Goal: Task Accomplishment & Management: Complete application form

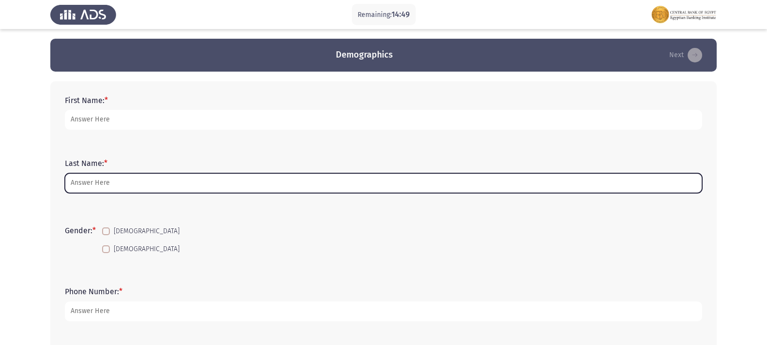
click at [89, 181] on input "Last Name: *" at bounding box center [384, 183] width 638 height 20
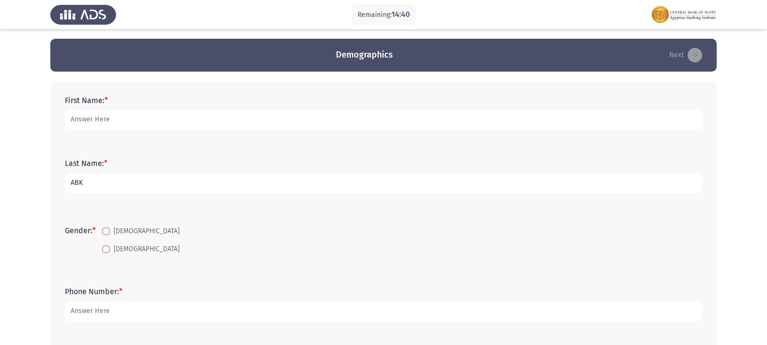
type input "ABK"
click at [107, 249] on span at bounding box center [106, 249] width 8 height 8
click at [106, 253] on input "[DEMOGRAPHIC_DATA]" at bounding box center [106, 253] width 0 height 0
checkbox input "true"
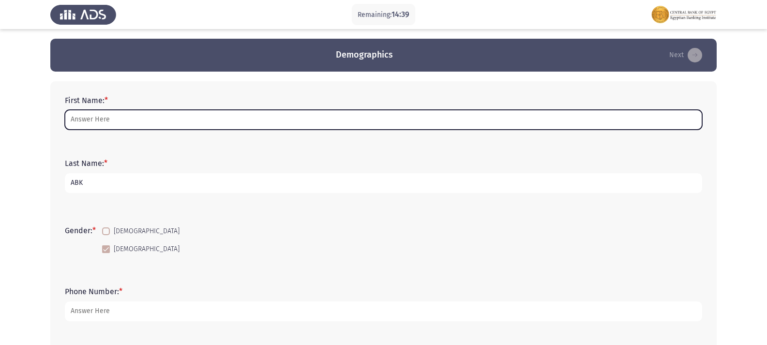
click at [100, 120] on input "First Name: *" at bounding box center [384, 120] width 638 height 20
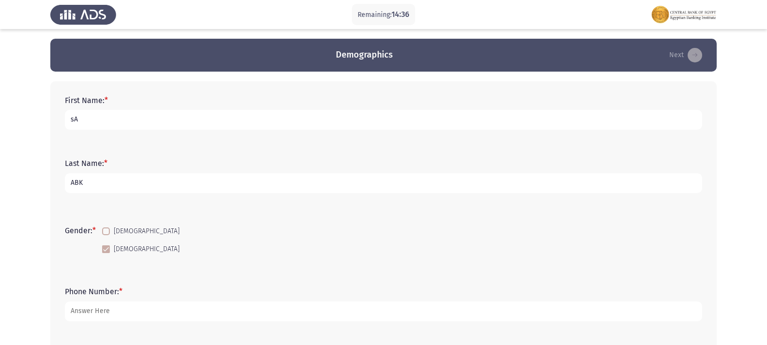
type input "s"
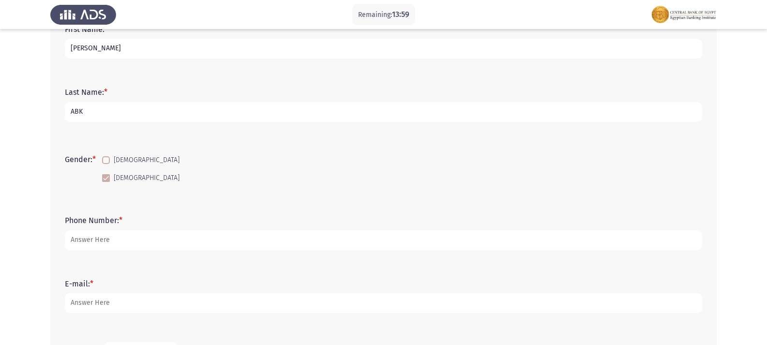
scroll to position [97, 0]
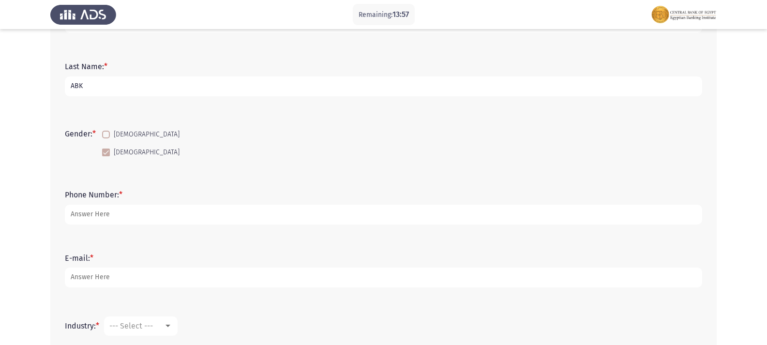
type input "[PERSON_NAME]"
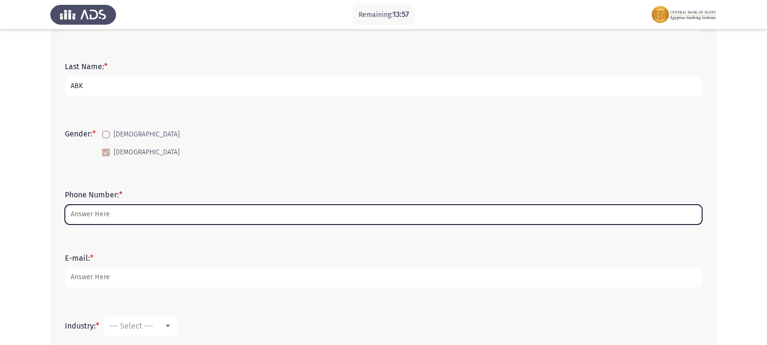
click at [96, 213] on input "Phone Number: *" at bounding box center [384, 215] width 638 height 20
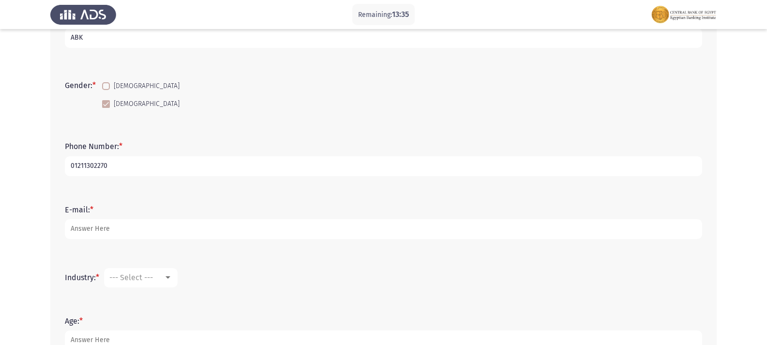
scroll to position [194, 0]
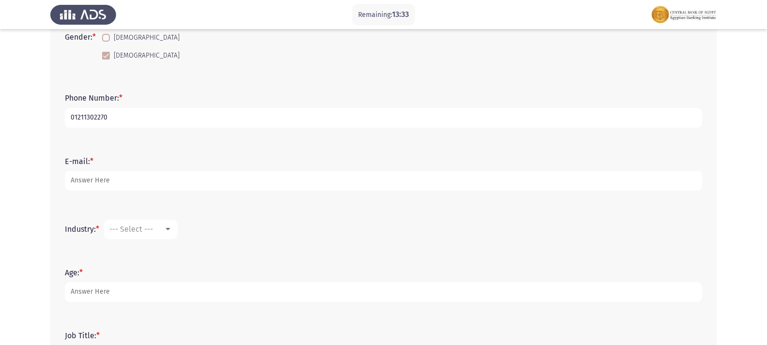
click at [93, 113] on input "01211302270" at bounding box center [384, 118] width 638 height 20
type input "01211032270"
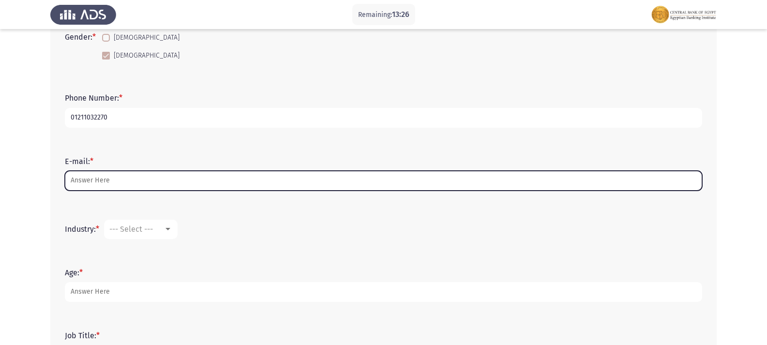
click at [85, 182] on input "E-mail: *" at bounding box center [384, 181] width 638 height 20
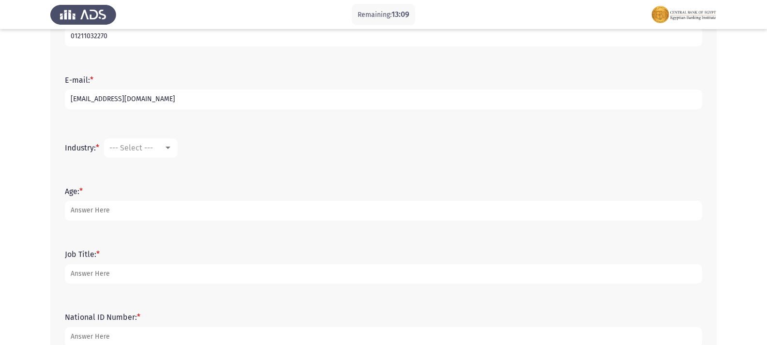
scroll to position [291, 0]
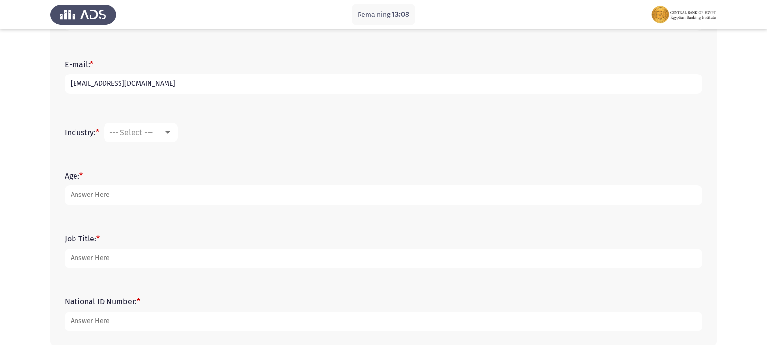
type input "[EMAIL_ADDRESS][DOMAIN_NAME]"
click at [169, 130] on div at bounding box center [168, 133] width 9 height 8
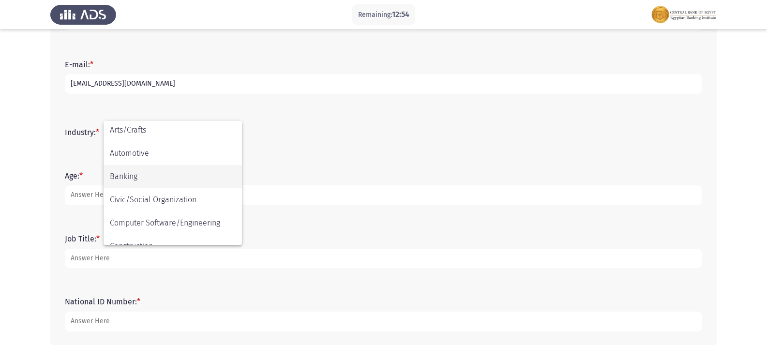
click at [148, 178] on span "Banking" at bounding box center [173, 176] width 126 height 23
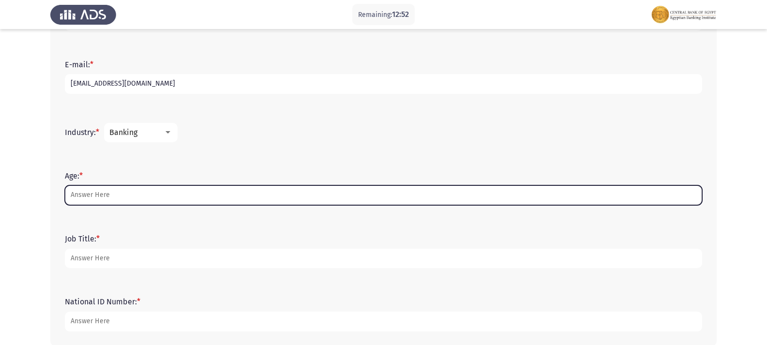
click at [92, 191] on input "Age: *" at bounding box center [384, 195] width 638 height 20
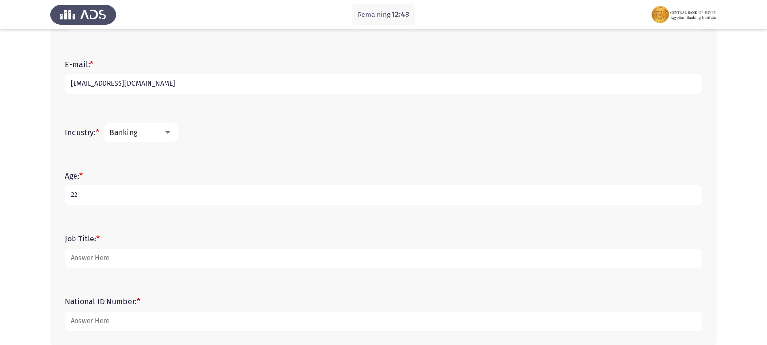
type input "22"
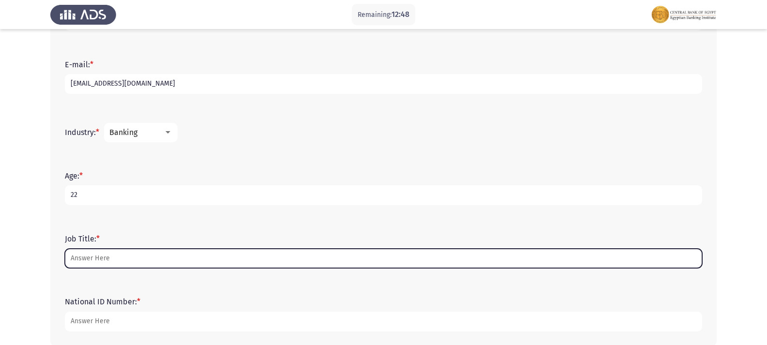
click at [98, 256] on input "Job Title: *" at bounding box center [384, 259] width 638 height 20
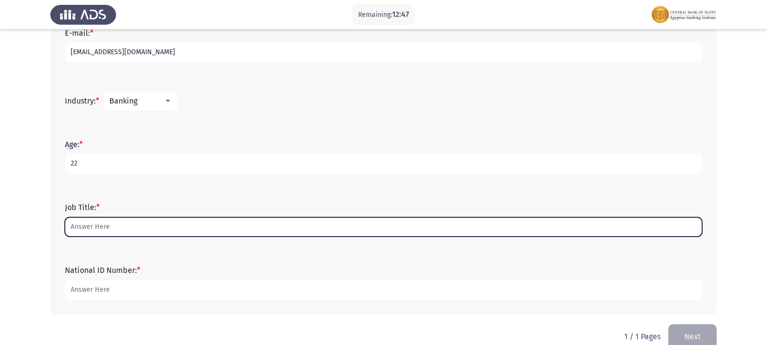
scroll to position [339, 0]
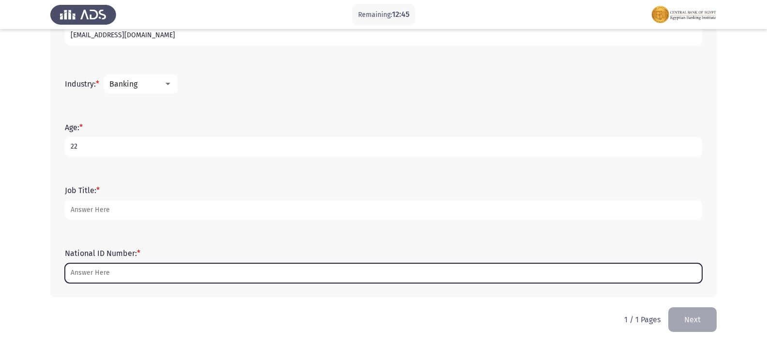
click at [116, 273] on input "National ID Number: *" at bounding box center [384, 273] width 638 height 20
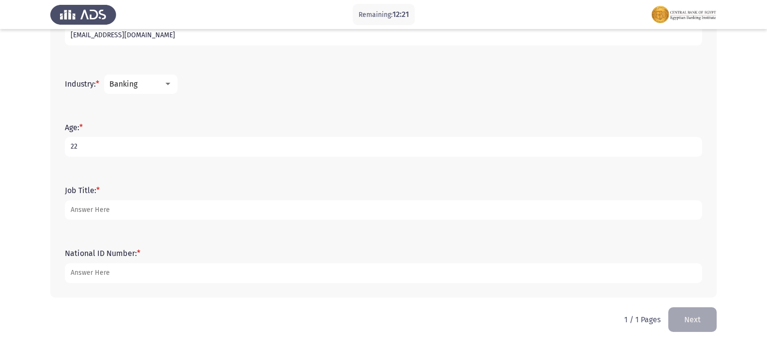
type input "[CREDIT_CARD_NUMBER]"
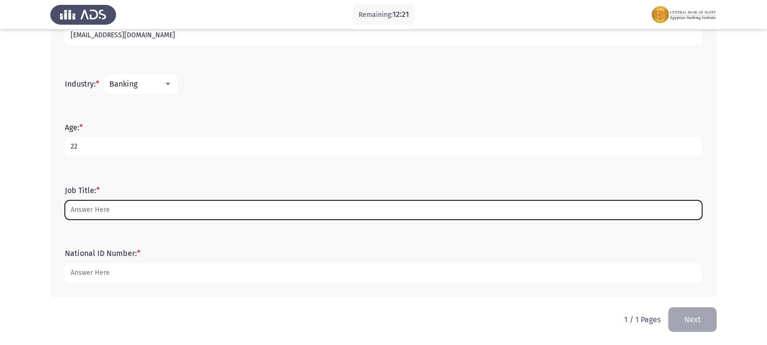
click at [90, 209] on input "Job Title: *" at bounding box center [384, 210] width 638 height 20
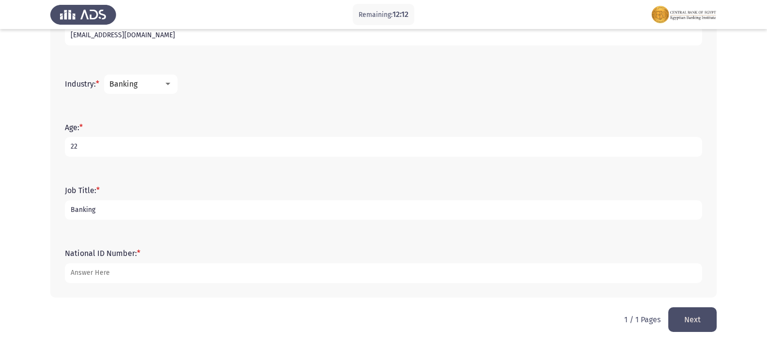
type input "Banking"
click at [168, 87] on div at bounding box center [168, 84] width 9 height 8
click at [199, 194] on div at bounding box center [383, 172] width 767 height 345
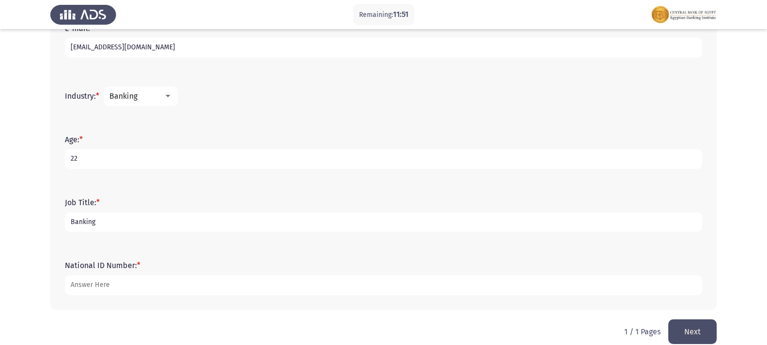
scroll to position [340, 0]
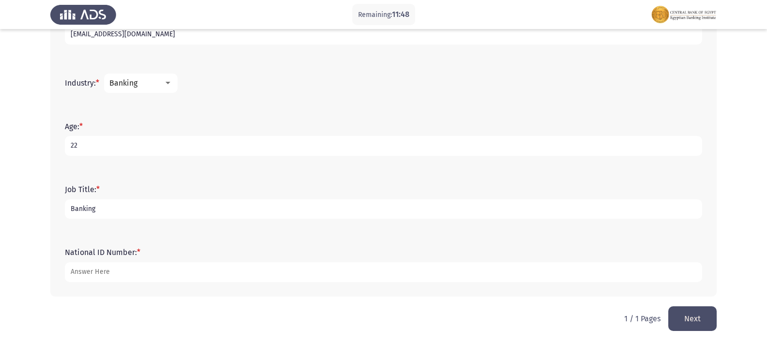
click at [696, 315] on button "Next" at bounding box center [693, 318] width 48 height 25
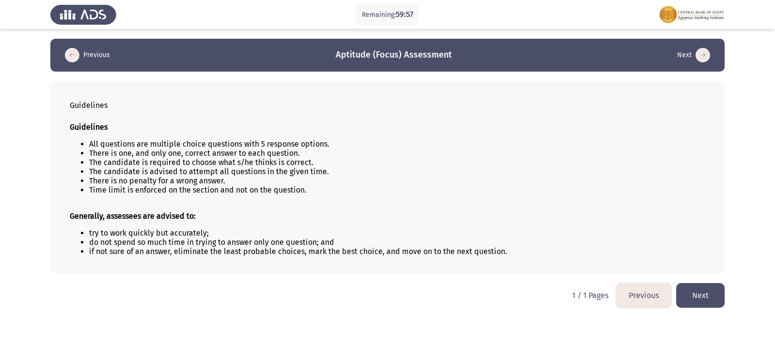
click at [714, 294] on button "Next" at bounding box center [700, 295] width 48 height 25
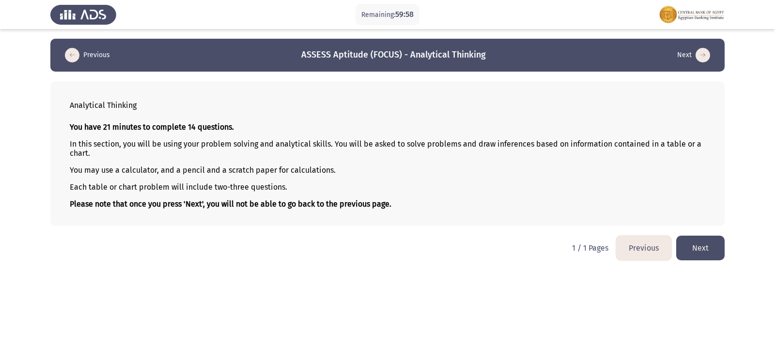
click at [708, 251] on button "Next" at bounding box center [700, 248] width 48 height 25
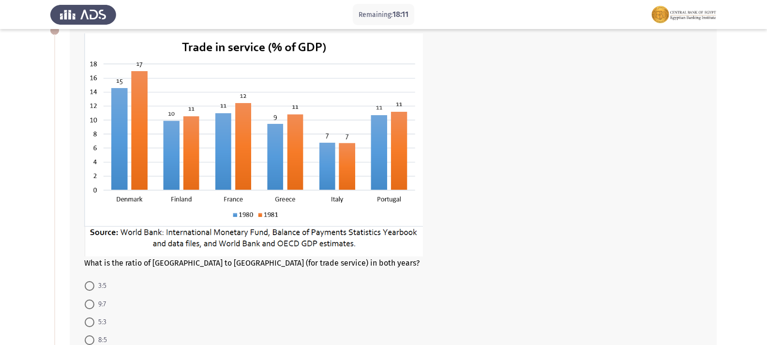
scroll to position [77, 0]
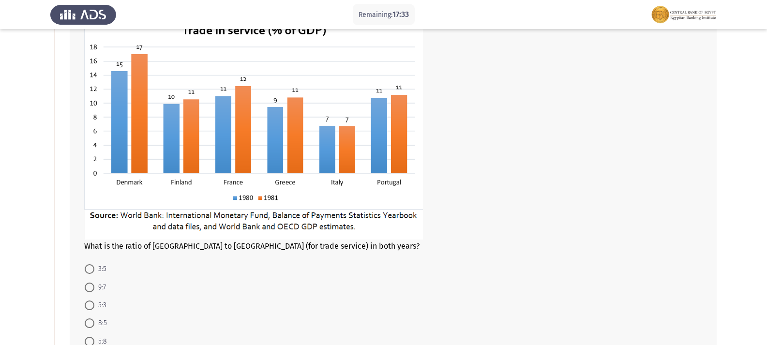
click at [91, 321] on span at bounding box center [90, 324] width 10 height 10
click at [91, 321] on input "8:5" at bounding box center [90, 324] width 10 height 10
radio input "true"
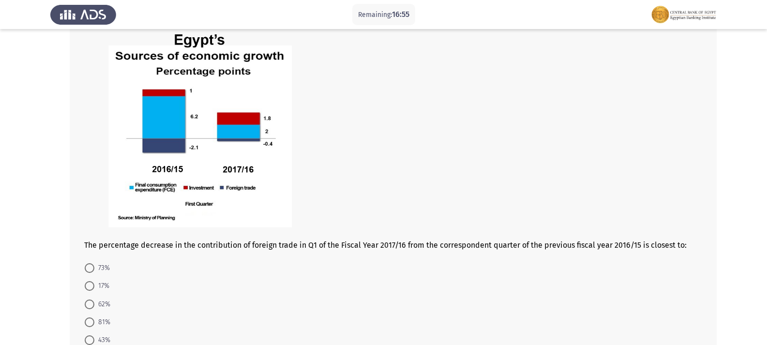
scroll to position [464, 0]
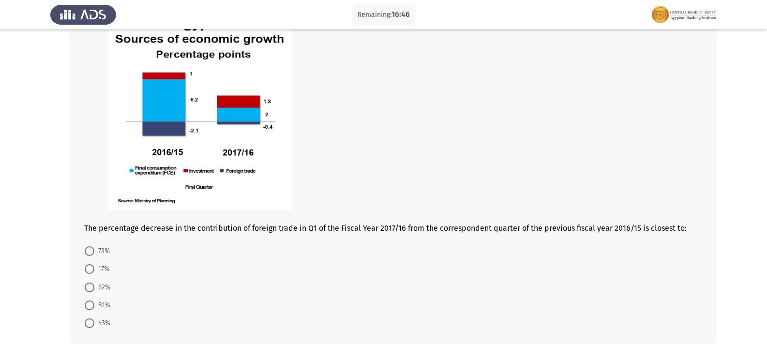
drag, startPoint x: 250, startPoint y: 228, endPoint x: 291, endPoint y: 228, distance: 40.7
click at [291, 228] on span "The percentage decrease in the contribution of foreign trade in Q1 of the Fisca…" at bounding box center [385, 228] width 603 height 9
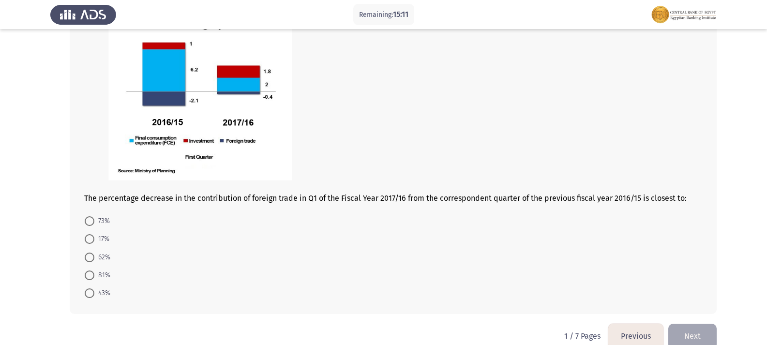
scroll to position [512, 0]
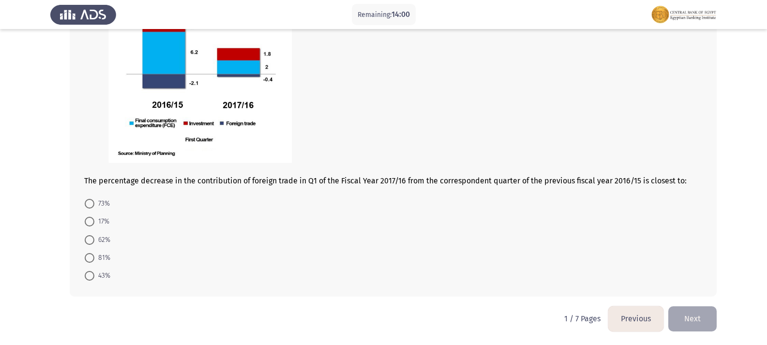
click at [693, 321] on button "Next" at bounding box center [693, 318] width 48 height 25
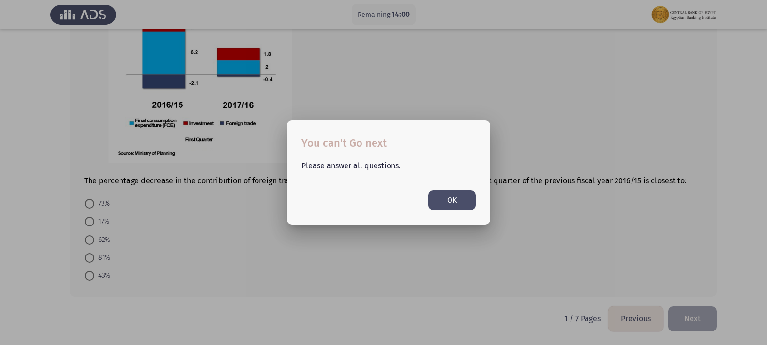
scroll to position [0, 0]
click at [242, 242] on div at bounding box center [383, 172] width 767 height 345
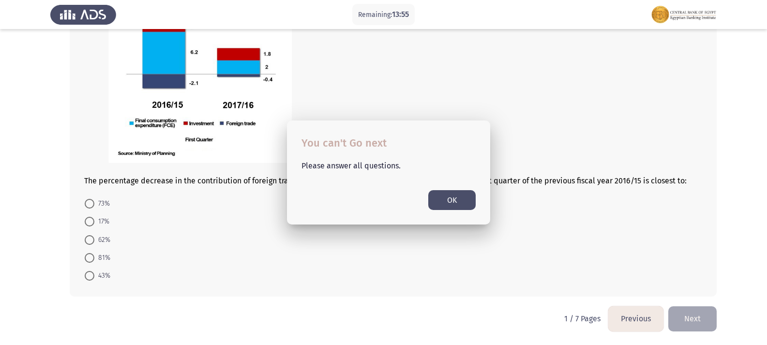
scroll to position [512, 0]
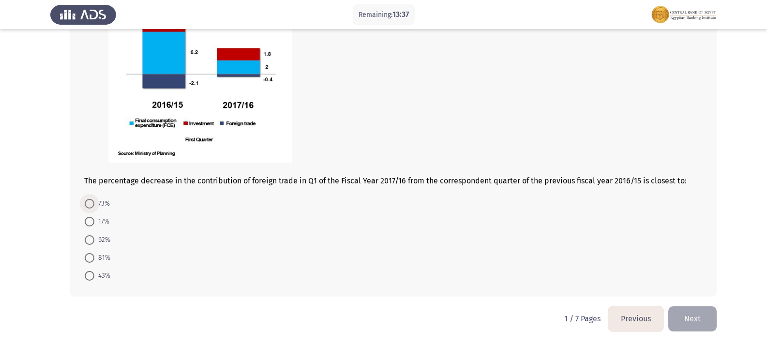
click at [89, 209] on label "73%" at bounding box center [97, 204] width 25 height 12
click at [89, 209] on input "73%" at bounding box center [90, 204] width 10 height 10
radio input "true"
click at [696, 321] on button "Next" at bounding box center [693, 318] width 48 height 25
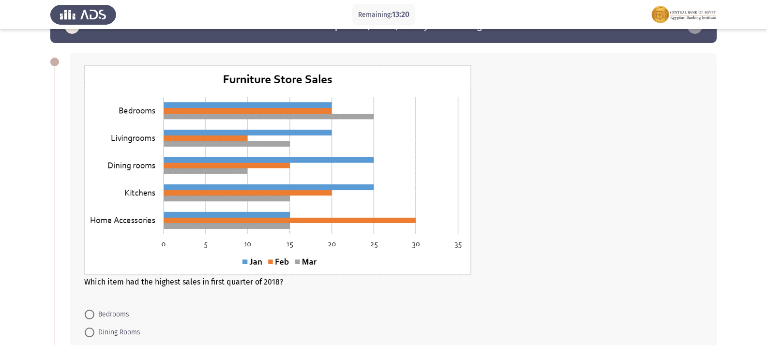
scroll to position [24, 0]
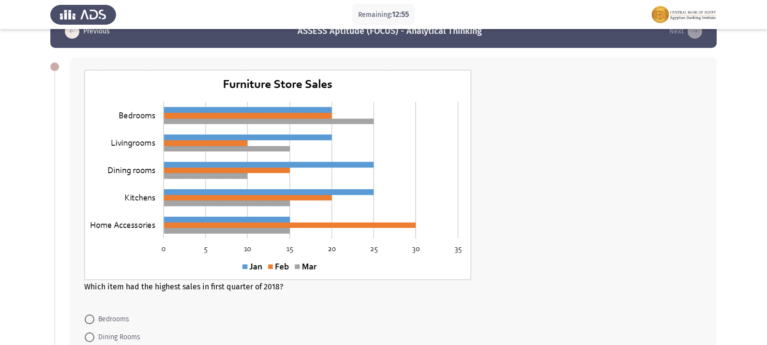
click at [302, 248] on img at bounding box center [277, 175] width 387 height 211
click at [307, 247] on img at bounding box center [277, 175] width 387 height 211
click at [317, 248] on img at bounding box center [277, 175] width 387 height 211
click at [92, 321] on span at bounding box center [90, 320] width 10 height 10
click at [92, 321] on input "Bedrooms" at bounding box center [90, 320] width 10 height 10
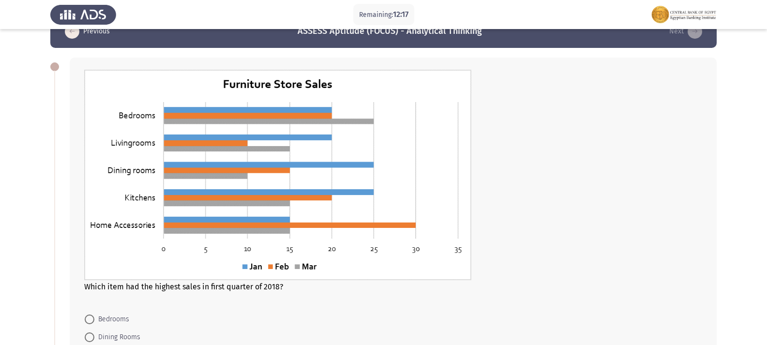
radio input "true"
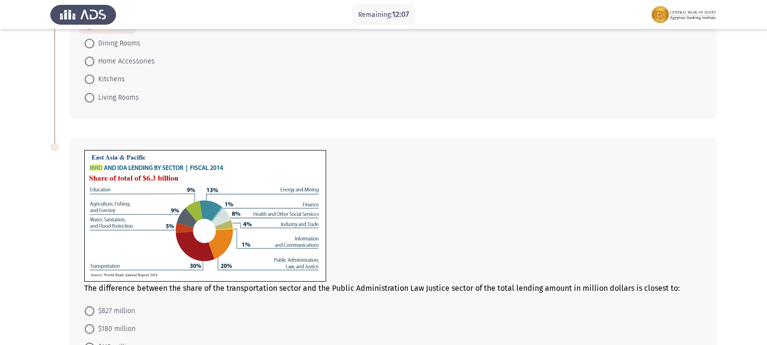
scroll to position [411, 0]
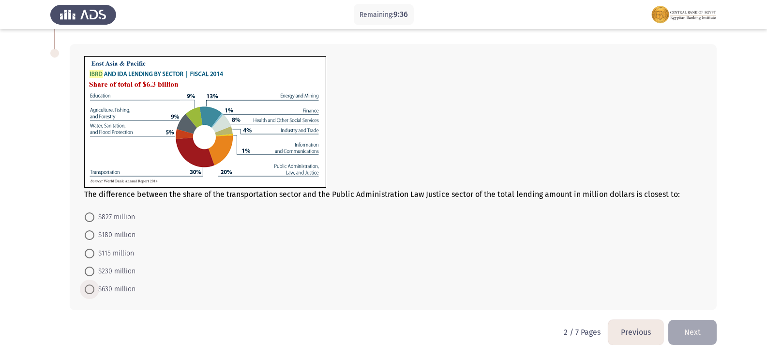
click at [88, 293] on span at bounding box center [90, 290] width 10 height 10
click at [88, 293] on input "$630 million" at bounding box center [90, 290] width 10 height 10
radio input "true"
drag, startPoint x: 767, startPoint y: 292, endPoint x: 760, endPoint y: 313, distance: 22.0
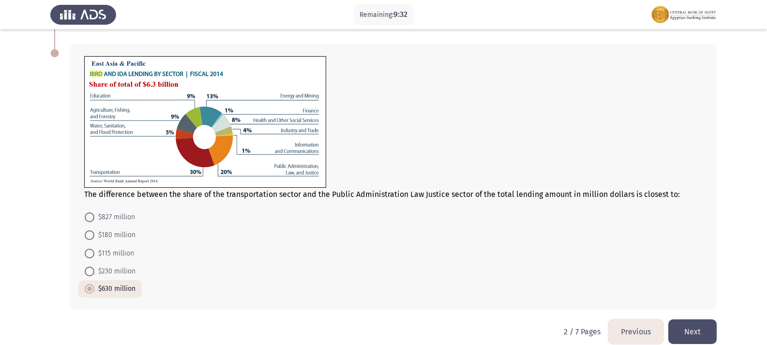
click at [687, 336] on button "Next" at bounding box center [693, 332] width 48 height 25
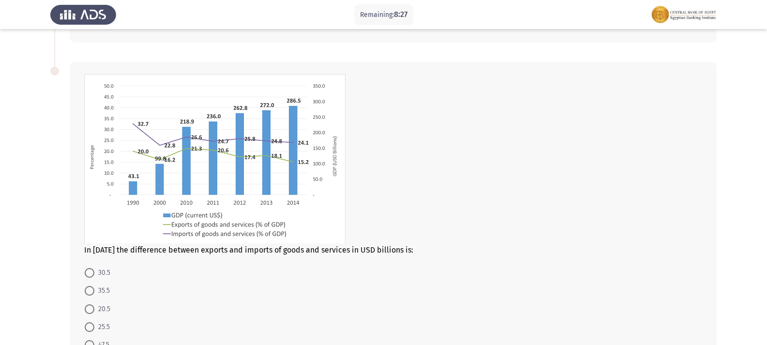
scroll to position [310, 0]
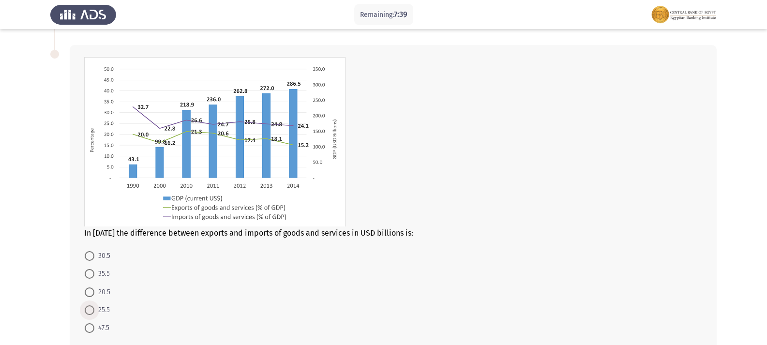
click at [89, 312] on span at bounding box center [90, 311] width 10 height 10
click at [89, 312] on input "25.5" at bounding box center [90, 311] width 10 height 10
radio input "true"
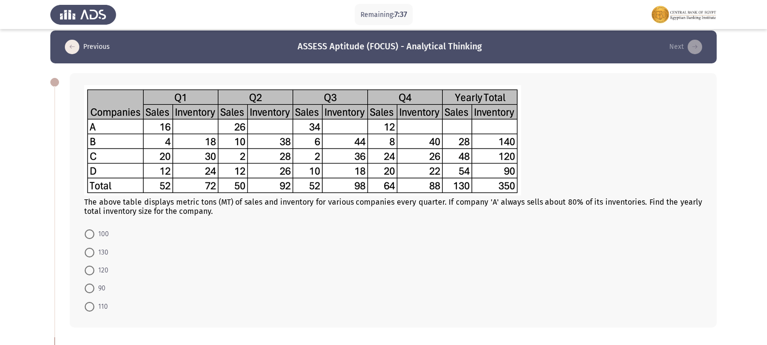
scroll to position [0, 0]
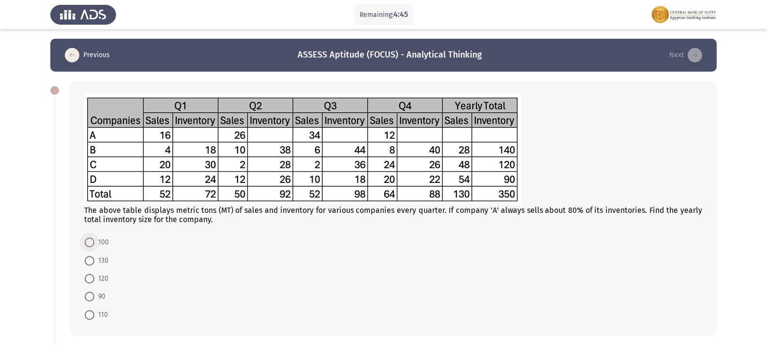
click at [90, 244] on span at bounding box center [90, 243] width 10 height 10
click at [90, 244] on input "100" at bounding box center [90, 243] width 10 height 10
radio input "true"
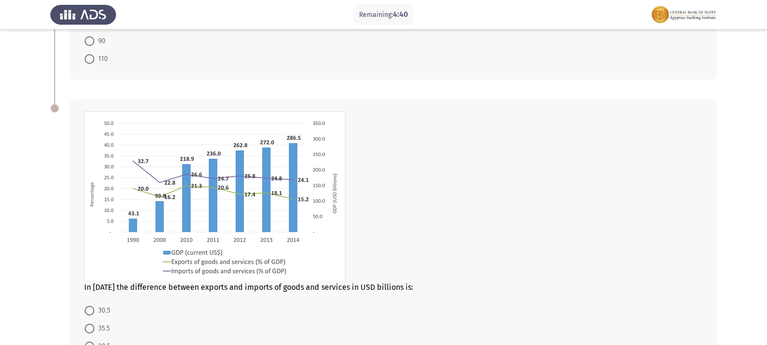
scroll to position [362, 0]
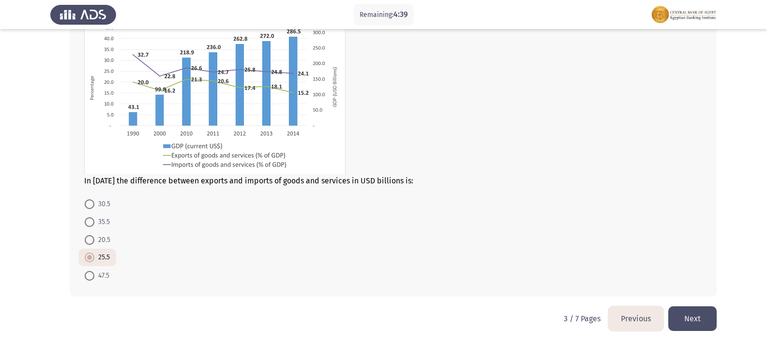
click at [696, 316] on button "Next" at bounding box center [693, 318] width 48 height 25
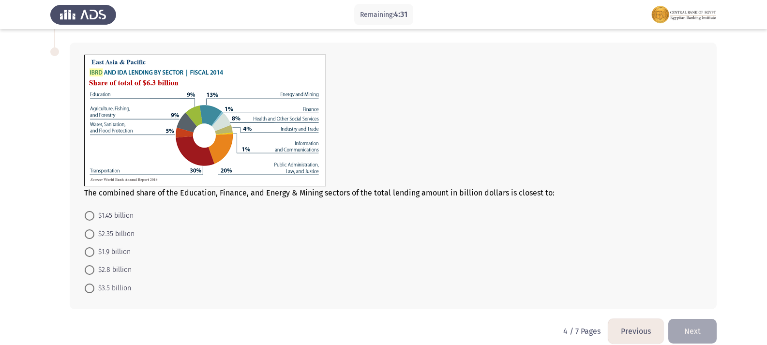
scroll to position [421, 0]
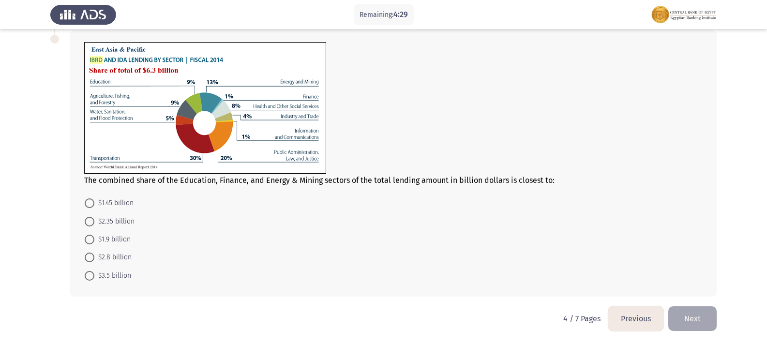
drag, startPoint x: 767, startPoint y: 328, endPoint x: 769, endPoint y: 308, distance: 19.9
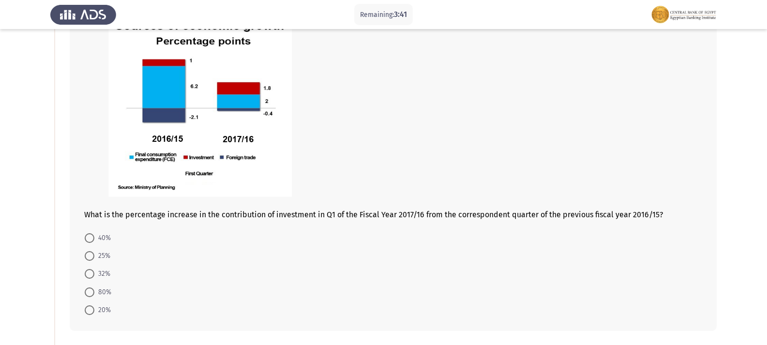
scroll to position [118, 0]
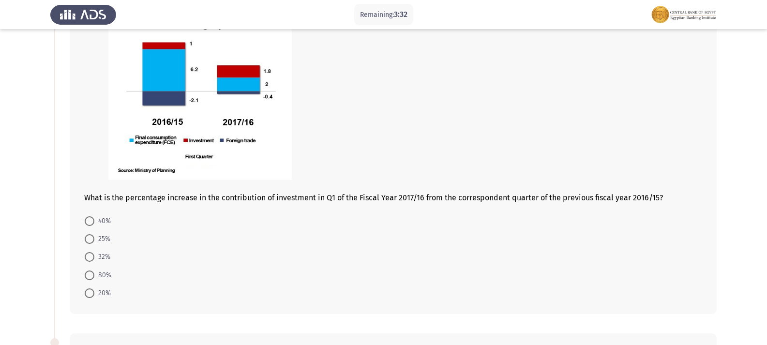
drag, startPoint x: 85, startPoint y: 278, endPoint x: 100, endPoint y: 277, distance: 15.0
click at [86, 278] on span at bounding box center [90, 276] width 10 height 10
click at [86, 278] on input "80%" at bounding box center [90, 276] width 10 height 10
radio input "true"
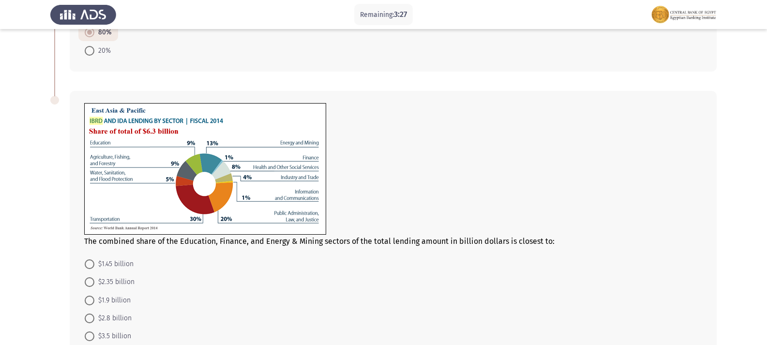
scroll to position [408, 0]
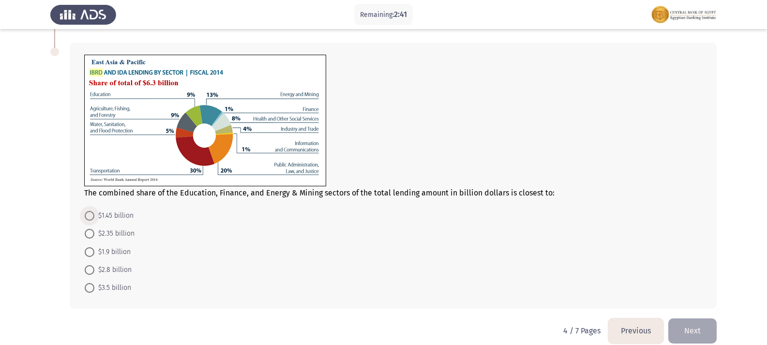
click at [90, 214] on span at bounding box center [90, 216] width 10 height 10
click at [90, 214] on input "$1.45 billion" at bounding box center [90, 216] width 10 height 10
radio input "true"
click at [679, 329] on button "Next" at bounding box center [693, 330] width 48 height 25
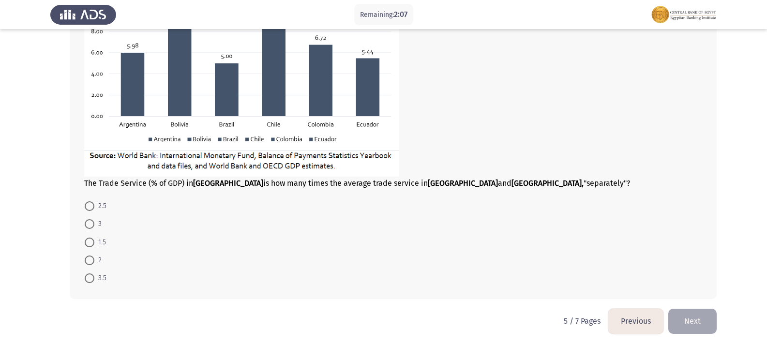
scroll to position [588, 0]
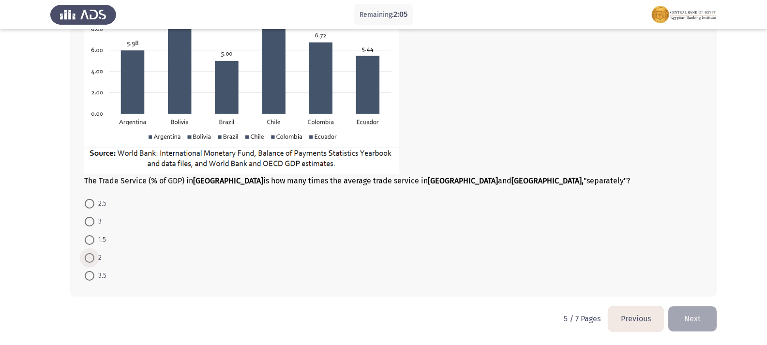
click at [90, 258] on span at bounding box center [90, 258] width 0 height 0
click at [89, 258] on input "2" at bounding box center [90, 258] width 10 height 10
radio input "true"
click at [88, 240] on span at bounding box center [90, 241] width 10 height 10
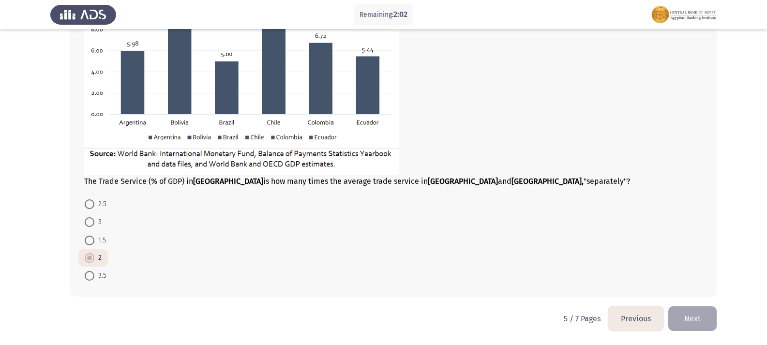
click at [88, 240] on input "1.5" at bounding box center [90, 241] width 10 height 10
radio input "true"
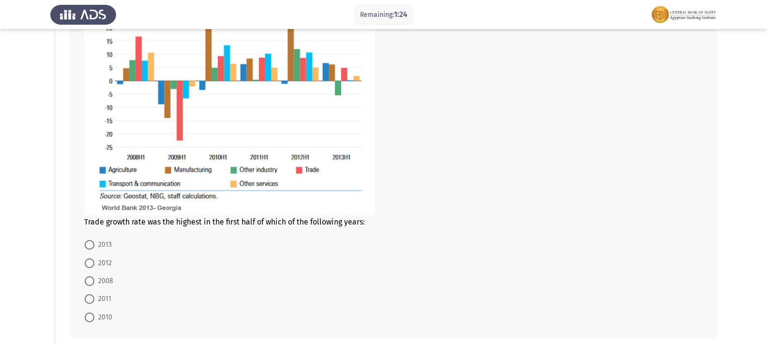
scroll to position [152, 0]
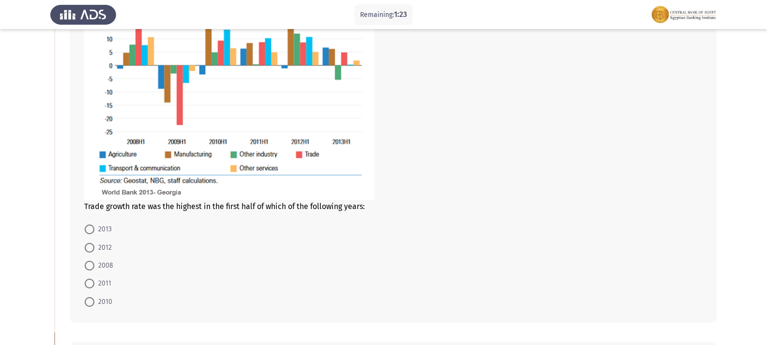
click at [91, 266] on span at bounding box center [90, 266] width 10 height 10
click at [91, 266] on input "2008" at bounding box center [90, 266] width 10 height 10
radio input "true"
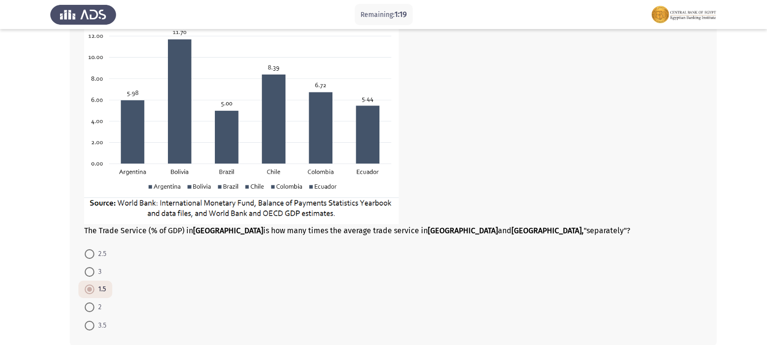
scroll to position [587, 0]
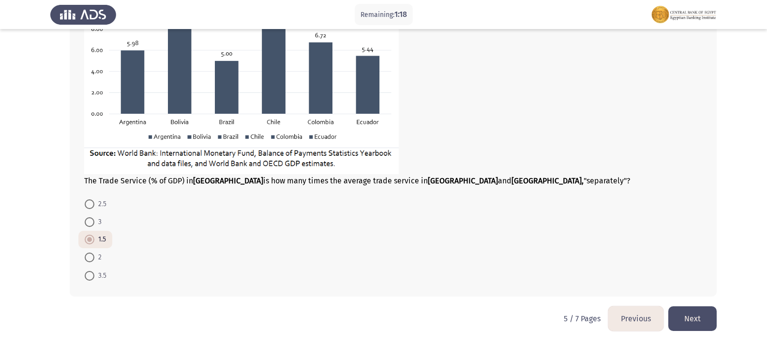
click at [682, 319] on button "Next" at bounding box center [693, 318] width 48 height 25
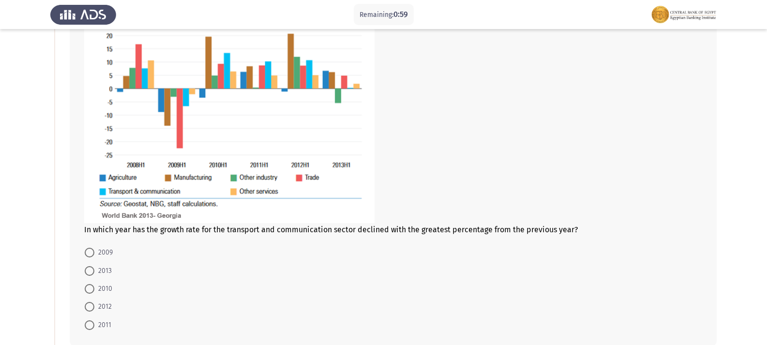
scroll to position [145, 0]
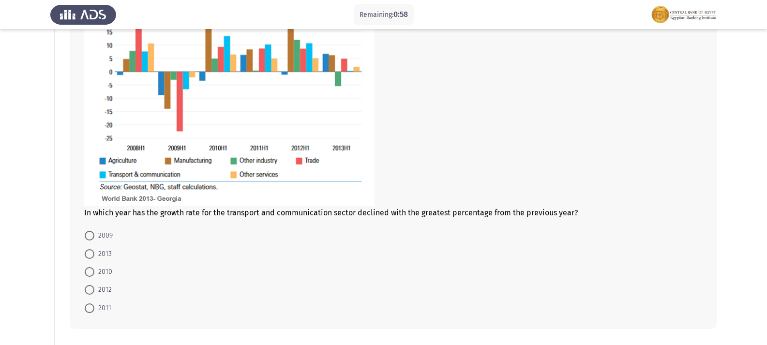
click at [92, 233] on span at bounding box center [90, 236] width 10 height 10
click at [92, 233] on input "2009" at bounding box center [90, 236] width 10 height 10
radio input "true"
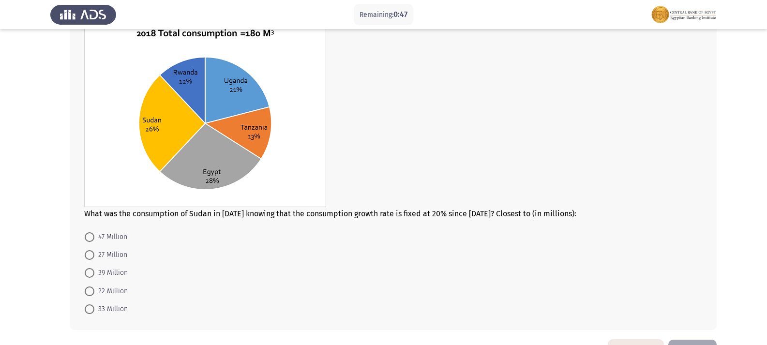
scroll to position [468, 0]
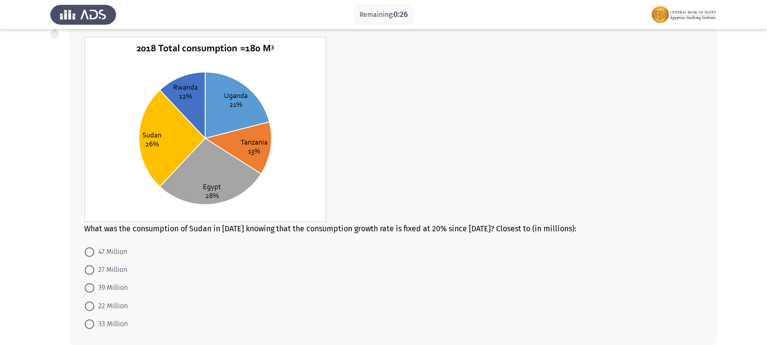
click at [90, 250] on span at bounding box center [90, 252] width 10 height 10
click at [90, 250] on input "47 Million" at bounding box center [90, 252] width 10 height 10
radio input "true"
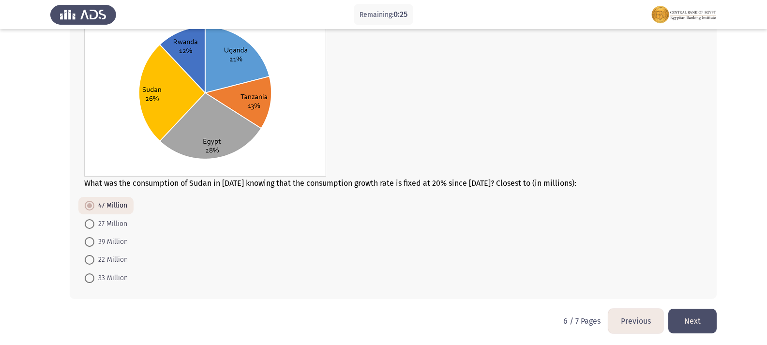
scroll to position [516, 0]
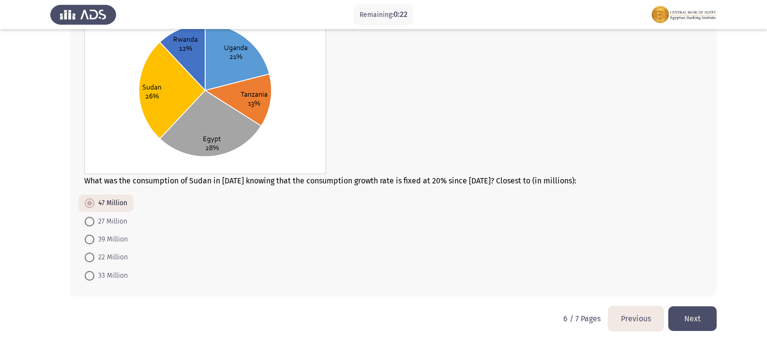
click at [689, 321] on button "Next" at bounding box center [693, 318] width 48 height 25
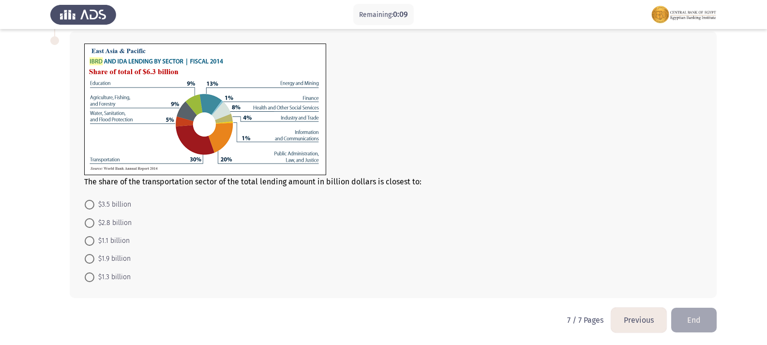
scroll to position [481, 0]
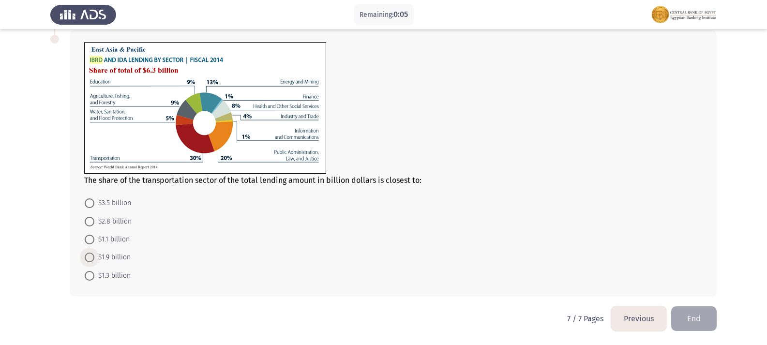
click at [93, 255] on span at bounding box center [90, 258] width 10 height 10
click at [93, 255] on input "$1.9 billion" at bounding box center [90, 258] width 10 height 10
radio input "true"
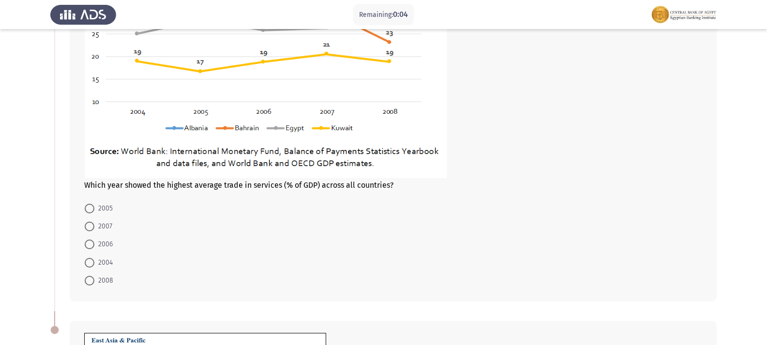
scroll to position [190, 0]
click at [92, 245] on span at bounding box center [90, 245] width 10 height 10
click at [92, 245] on input "2006" at bounding box center [90, 245] width 10 height 10
radio input "true"
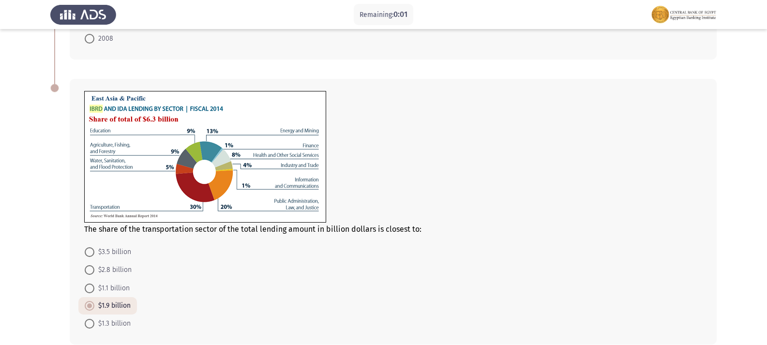
scroll to position [480, 0]
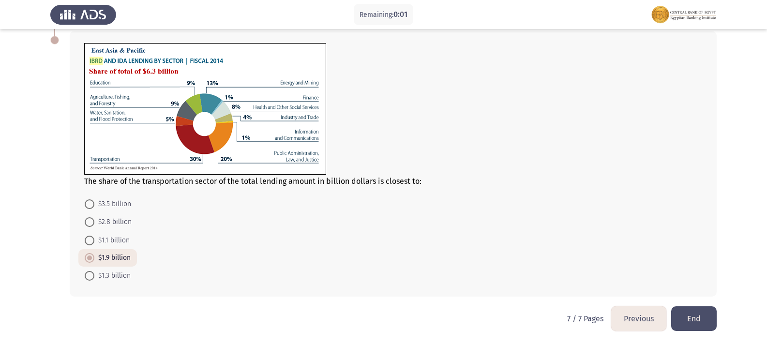
click at [709, 318] on button "End" at bounding box center [695, 318] width 46 height 25
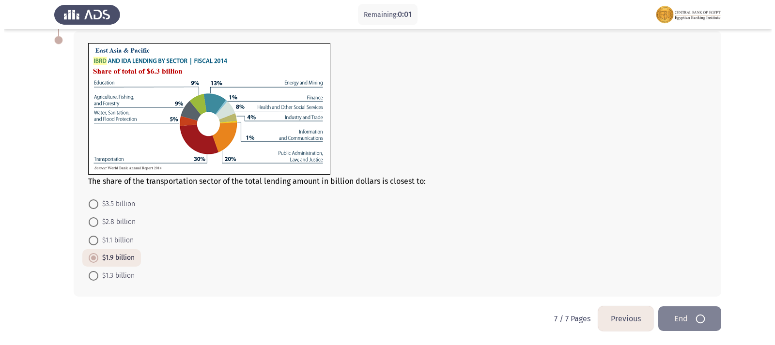
scroll to position [0, 0]
